Goal: Task Accomplishment & Management: Complete application form

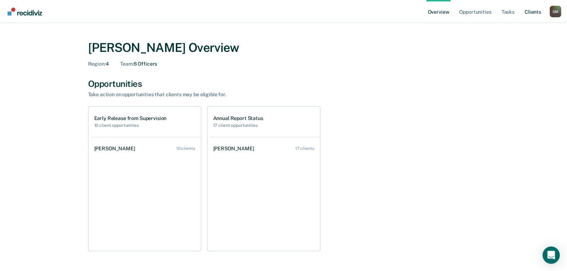
click at [536, 11] on link "Client s" at bounding box center [533, 11] width 19 height 23
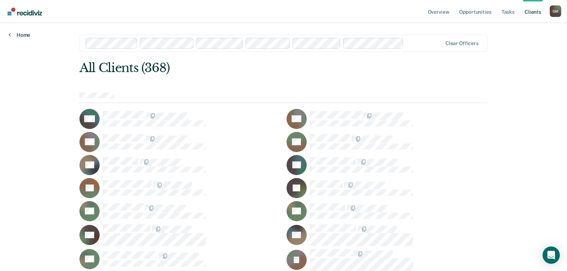
click at [24, 36] on link "Home" at bounding box center [20, 35] width 22 height 6
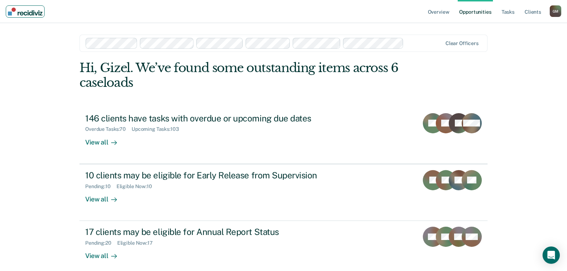
click at [38, 10] on img "Main navigation" at bounding box center [25, 12] width 35 height 8
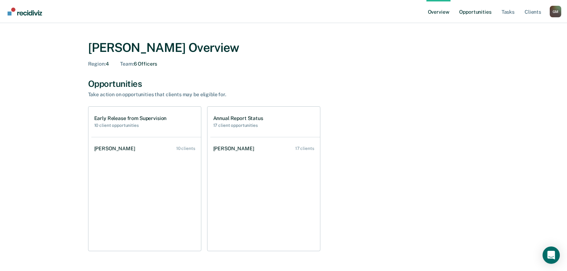
click at [482, 14] on link "Opportunities" at bounding box center [475, 11] width 35 height 23
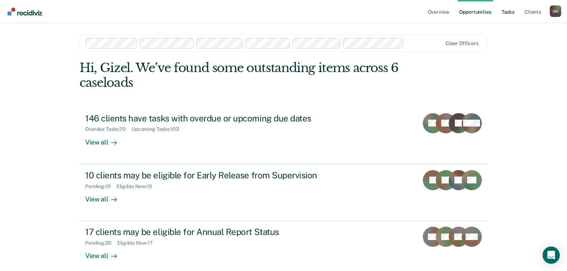
click at [515, 13] on link "Tasks" at bounding box center [509, 11] width 16 height 23
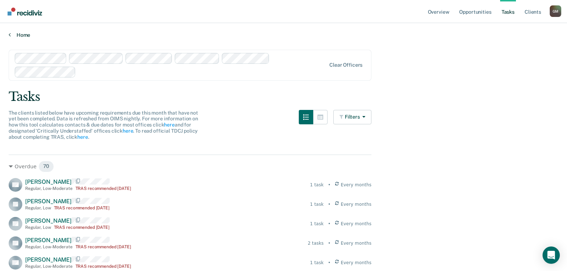
click at [16, 36] on link "Home" at bounding box center [284, 35] width 550 height 6
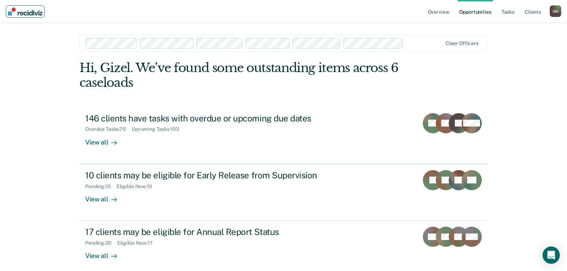
click at [35, 10] on img "Main navigation" at bounding box center [25, 12] width 35 height 8
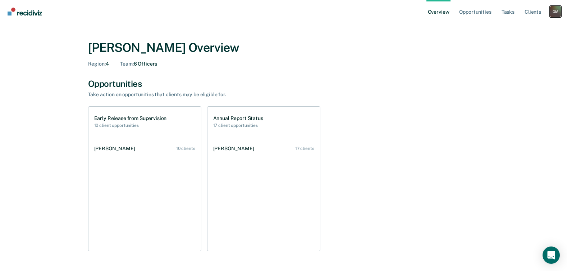
click at [560, 10] on div "G M" at bounding box center [556, 12] width 12 height 12
drag, startPoint x: 458, startPoint y: 54, endPoint x: 466, endPoint y: 32, distance: 23.9
click at [458, 54] on div "[PERSON_NAME] Overview" at bounding box center [284, 47] width 392 height 15
click at [530, 10] on link "Client s" at bounding box center [533, 11] width 19 height 23
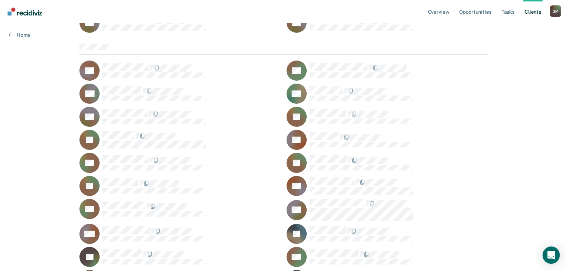
scroll to position [1008, 0]
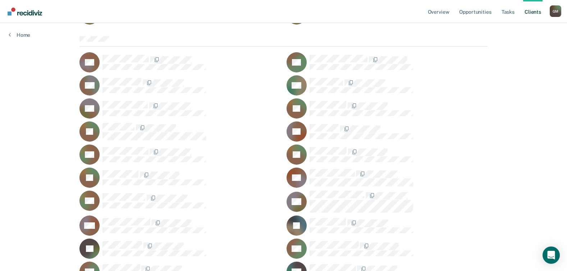
click at [470, 106] on div at bounding box center [399, 108] width 178 height 15
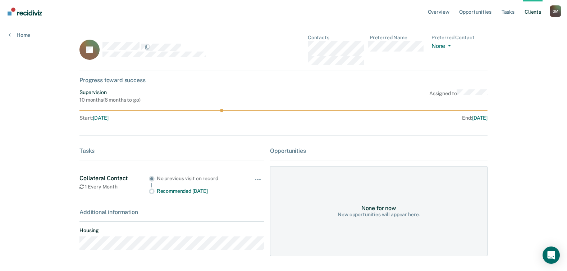
click at [534, 92] on div "Overview Opportunities Tasks Client s Gizel Marroquin G M Profile How it works …" at bounding box center [283, 146] width 567 height 293
click at [530, 61] on div "Overview Opportunities Tasks Client s Gizel Marroquin G M Profile How it works …" at bounding box center [283, 146] width 567 height 293
click at [532, 11] on link "Client s" at bounding box center [533, 11] width 19 height 23
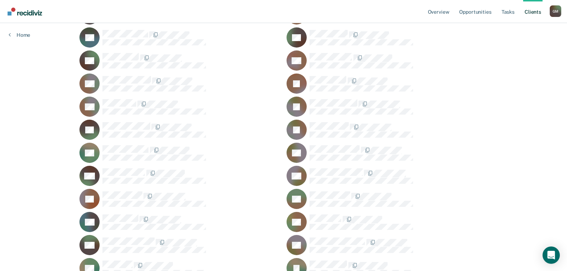
scroll to position [468, 0]
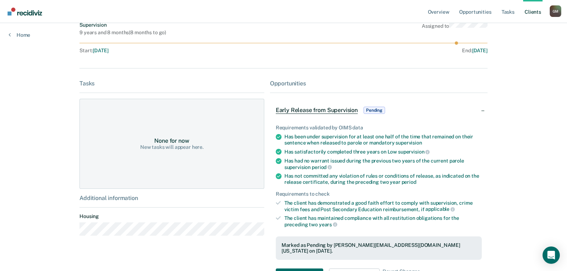
scroll to position [139, 0]
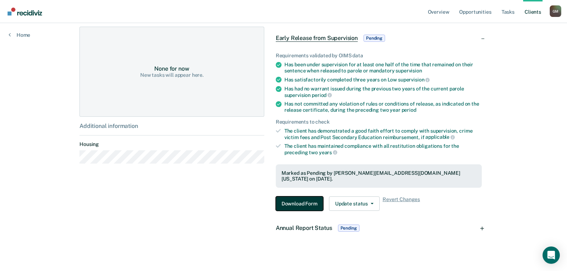
click at [299, 200] on button "Download Form" at bounding box center [300, 203] width 48 height 14
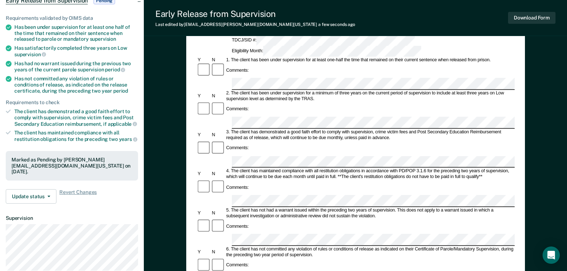
scroll to position [72, 0]
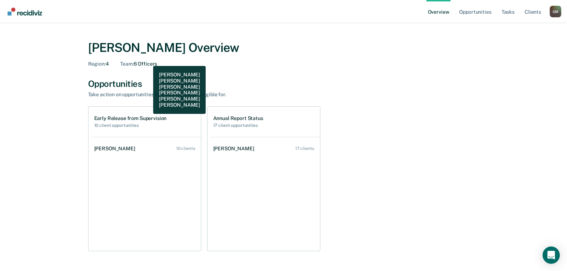
click at [148, 60] on div "[PERSON_NAME] Overview Region : 4 Team : 6 Officers" at bounding box center [284, 53] width 392 height 27
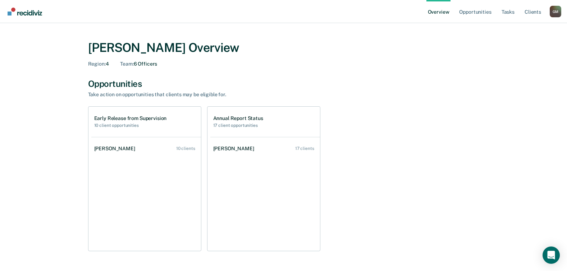
click at [115, 119] on h1 "Early Release from Supervision" at bounding box center [130, 118] width 73 height 6
click at [202, 122] on div "Early Release from Supervision 10 client opportunities [PERSON_NAME] 10 clients…" at bounding box center [284, 178] width 392 height 145
click at [241, 123] on h2 "17 client opportunities" at bounding box center [238, 125] width 50 height 5
click at [485, 9] on link "Opportunities" at bounding box center [475, 11] width 35 height 23
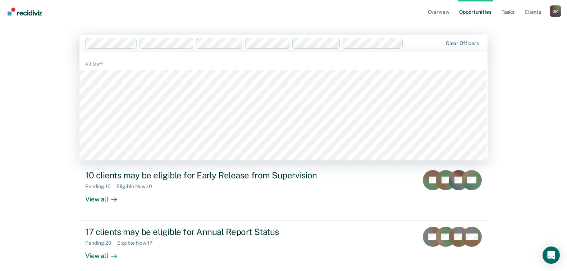
click at [27, 171] on div "Overview Opportunities Tasks Client s [PERSON_NAME] G M Profile How it works Lo…" at bounding box center [283, 135] width 567 height 271
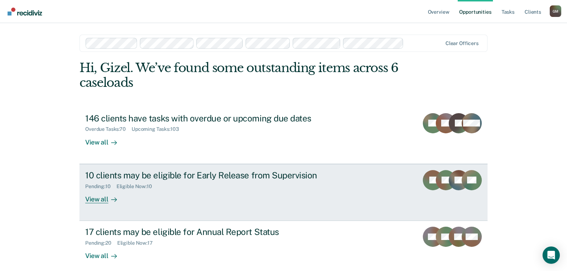
scroll to position [6, 0]
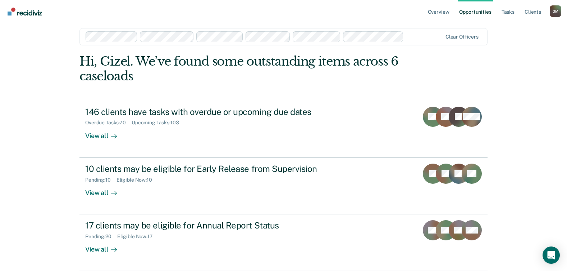
click at [55, 204] on div "Overview Opportunities Tasks Client s [PERSON_NAME] G M Profile How it works Lo…" at bounding box center [283, 129] width 567 height 271
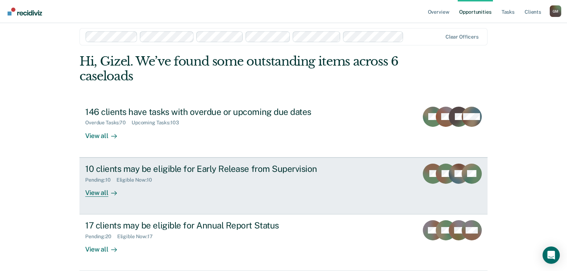
click at [115, 192] on icon at bounding box center [116, 193] width 2 height 4
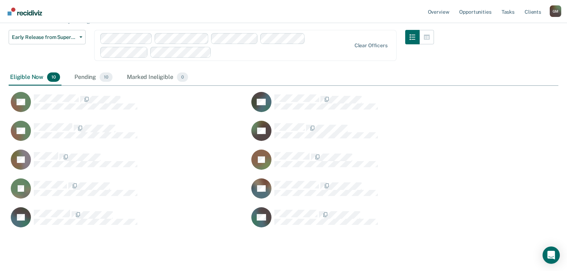
scroll to position [72, 0]
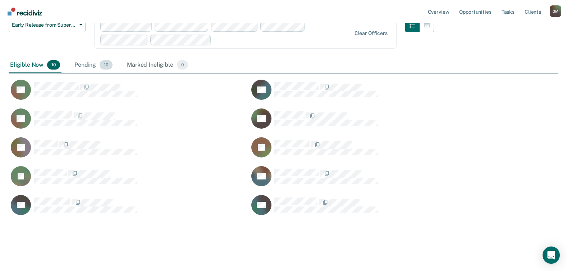
click at [81, 64] on div "Pending 10" at bounding box center [93, 65] width 41 height 16
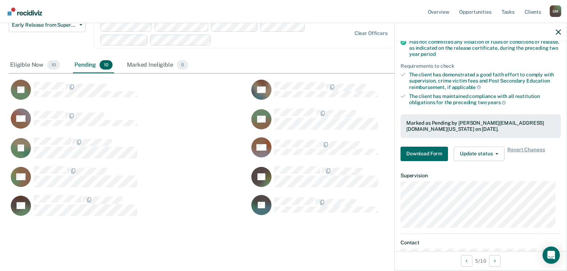
scroll to position [100, 0]
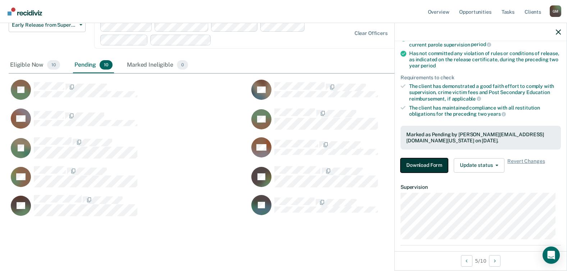
click at [427, 166] on button "Download Form" at bounding box center [425, 165] width 48 height 14
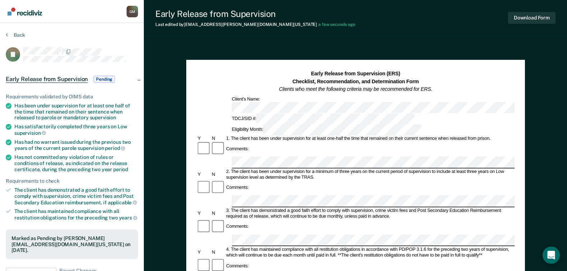
click at [263, 180] on div "Comments:" at bounding box center [355, 187] width 318 height 15
click at [489, 180] on div "Comments:" at bounding box center [355, 187] width 318 height 15
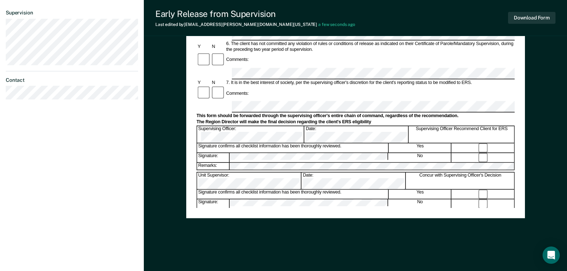
scroll to position [287, 0]
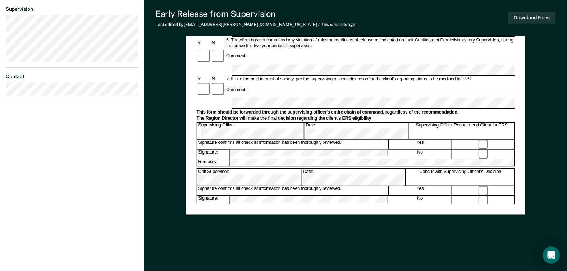
click at [538, 153] on div "Early Release from Supervision (ERS) Checklist, Recommendation, and Determinati…" at bounding box center [356, 13] width 424 height 513
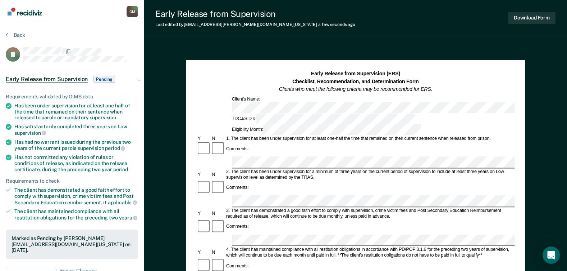
scroll to position [108, 0]
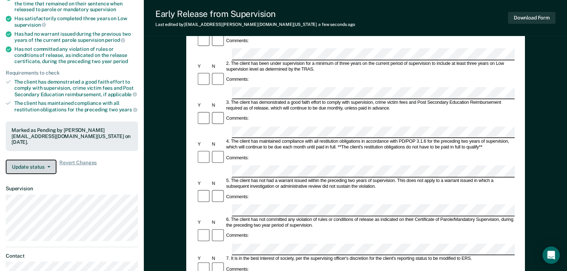
click at [47, 164] on button "Update status" at bounding box center [31, 166] width 51 height 14
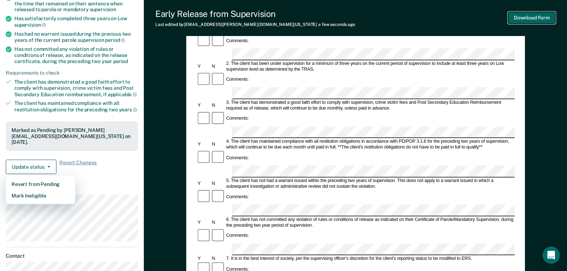
click at [527, 17] on button "Download Form" at bounding box center [532, 18] width 48 height 12
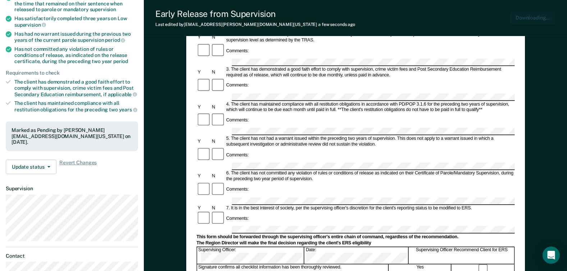
scroll to position [0, 0]
click at [551, 49] on div "Early Release from Supervision (ERS) Checklist, Recommendation, and Determinati…" at bounding box center [356, 193] width 424 height 513
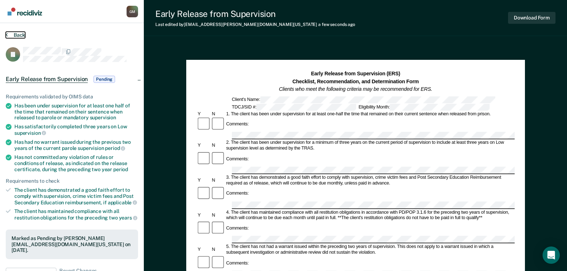
click at [23, 35] on button "Back" at bounding box center [15, 35] width 19 height 6
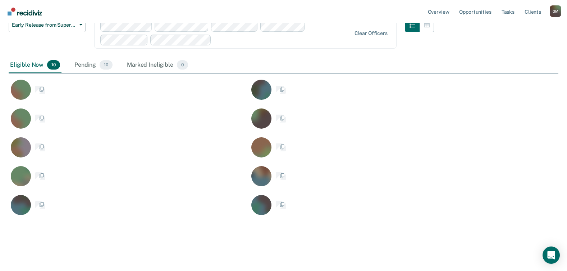
scroll to position [238, 545]
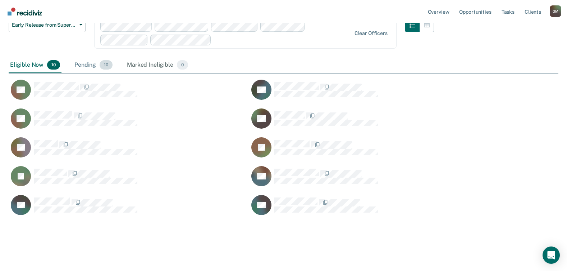
click at [85, 66] on div "Pending 10" at bounding box center [93, 65] width 41 height 16
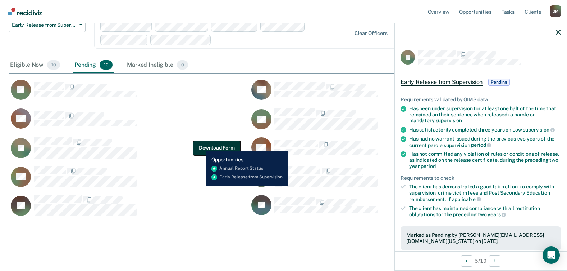
click at [200, 145] on button "Download Form" at bounding box center [217, 147] width 48 height 14
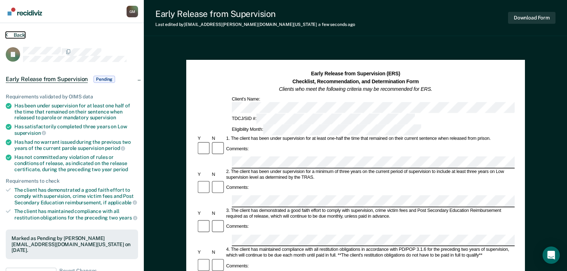
click at [9, 33] on button "Back" at bounding box center [15, 35] width 19 height 6
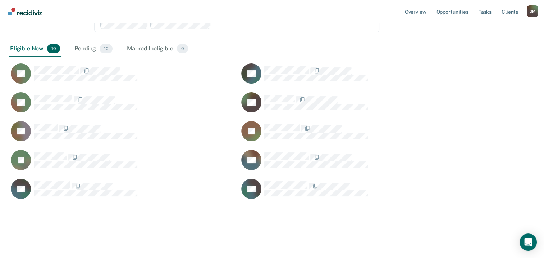
scroll to position [16, 0]
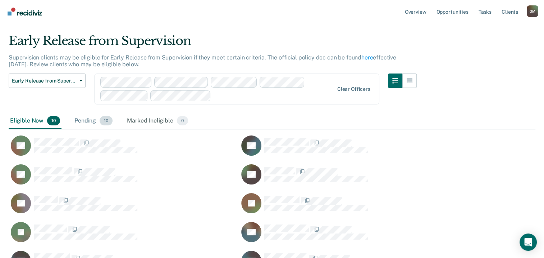
click at [90, 122] on div "Pending 10" at bounding box center [93, 121] width 41 height 16
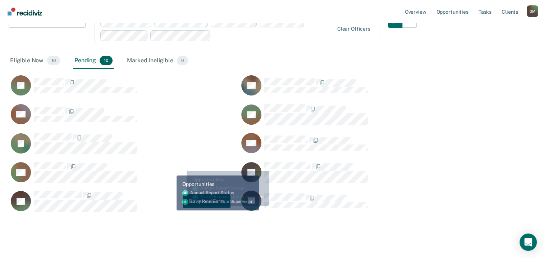
scroll to position [88, 0]
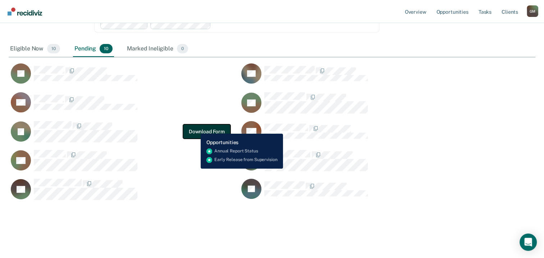
click at [195, 128] on button "Download Form" at bounding box center [207, 131] width 48 height 14
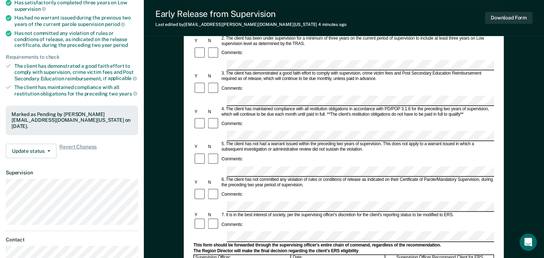
scroll to position [144, 0]
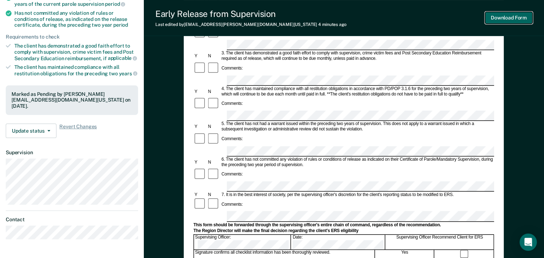
click at [488, 19] on button "Download Form" at bounding box center [509, 18] width 48 height 12
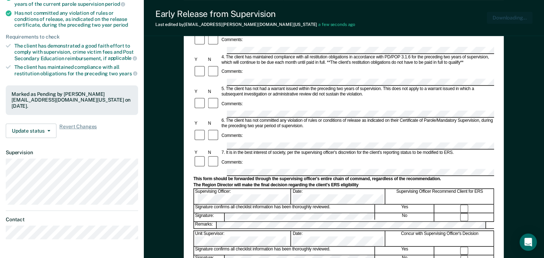
scroll to position [0, 0]
